Goal: Complete application form

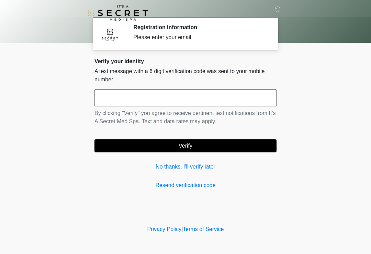
click at [200, 165] on link "No thanks, I'll verify later" at bounding box center [185, 167] width 182 height 8
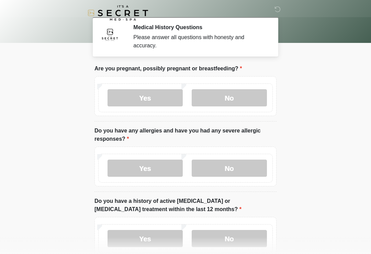
click at [236, 94] on label "No" at bounding box center [229, 97] width 75 height 17
click at [228, 176] on label "No" at bounding box center [229, 168] width 75 height 17
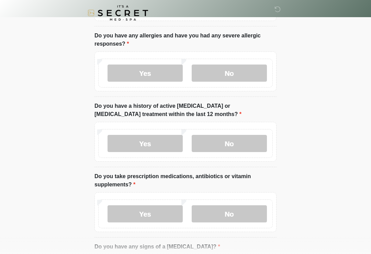
click at [217, 142] on label "No" at bounding box center [229, 143] width 75 height 17
click at [226, 211] on label "No" at bounding box center [229, 213] width 75 height 17
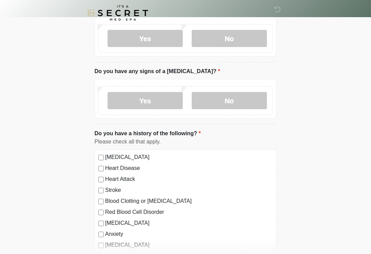
click at [242, 98] on label "No" at bounding box center [229, 100] width 75 height 17
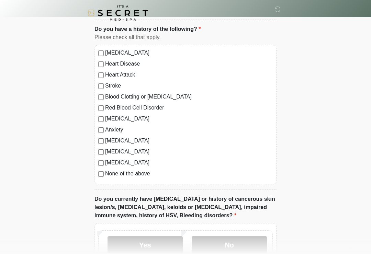
scroll to position [438, 0]
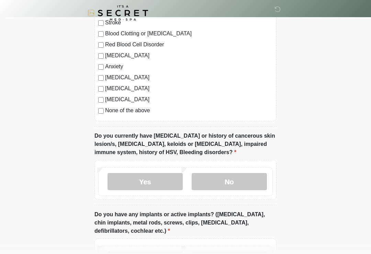
click at [106, 108] on label "None of the above" at bounding box center [189, 110] width 168 height 8
click at [230, 181] on label "No" at bounding box center [229, 181] width 75 height 17
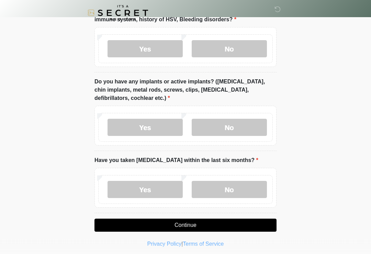
click at [229, 128] on label "No" at bounding box center [229, 127] width 75 height 17
click at [227, 194] on label "No" at bounding box center [229, 189] width 75 height 17
click at [189, 226] on button "Continue" at bounding box center [185, 225] width 182 height 13
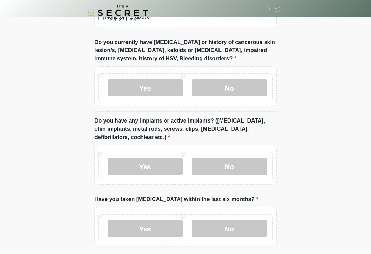
scroll to position [574, 0]
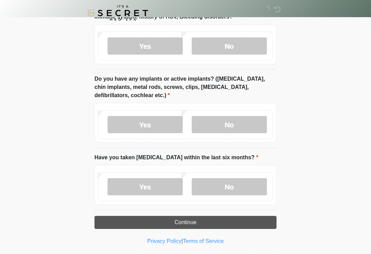
click at [225, 216] on button "Continue" at bounding box center [185, 222] width 182 height 13
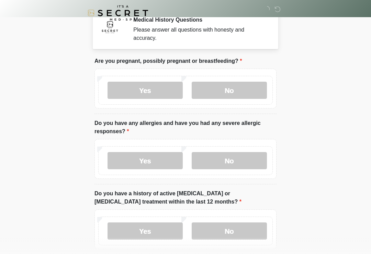
scroll to position [0, 0]
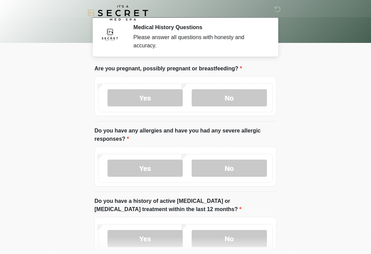
click at [236, 96] on label "No" at bounding box center [229, 97] width 75 height 17
click at [237, 161] on label "No" at bounding box center [229, 168] width 75 height 17
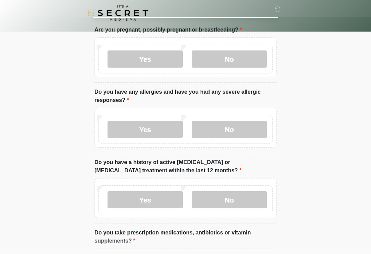
scroll to position [168, 0]
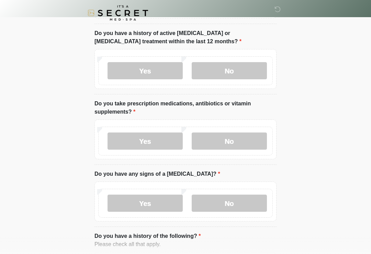
click at [241, 73] on label "No" at bounding box center [229, 70] width 75 height 17
click at [242, 139] on label "No" at bounding box center [229, 141] width 75 height 17
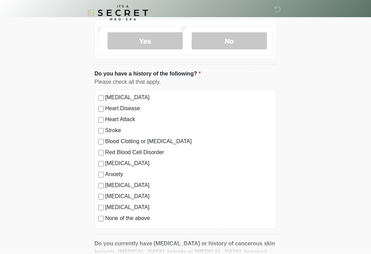
click at [238, 43] on label "No" at bounding box center [229, 41] width 75 height 17
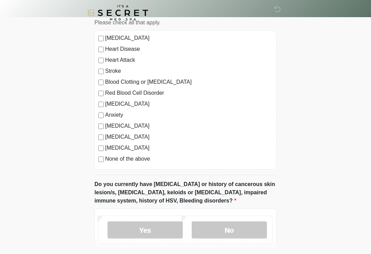
scroll to position [514, 0]
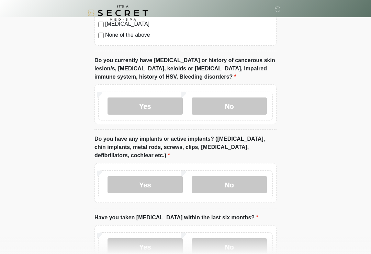
click at [237, 101] on label "No" at bounding box center [229, 106] width 75 height 17
click at [221, 180] on label "No" at bounding box center [229, 184] width 75 height 17
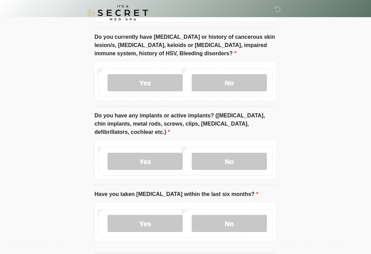
scroll to position [574, 0]
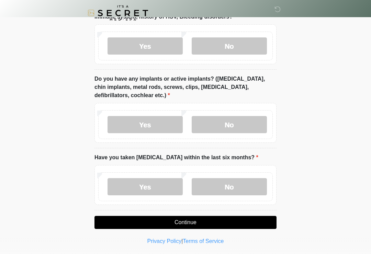
click at [232, 190] on label "No" at bounding box center [229, 186] width 75 height 17
click at [220, 224] on button "Continue" at bounding box center [185, 222] width 182 height 13
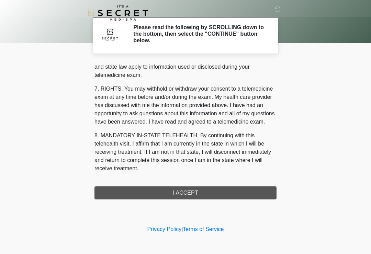
scroll to position [282, 0]
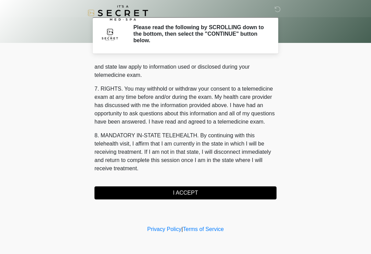
click at [220, 194] on button "I ACCEPT" at bounding box center [185, 192] width 182 height 13
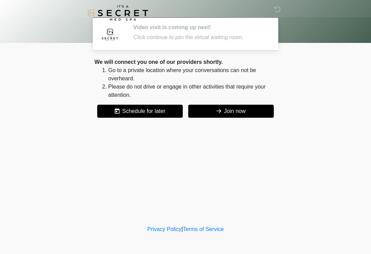
click at [247, 114] on button "Join now" at bounding box center [231, 111] width 86 height 13
